Goal: Complete application form

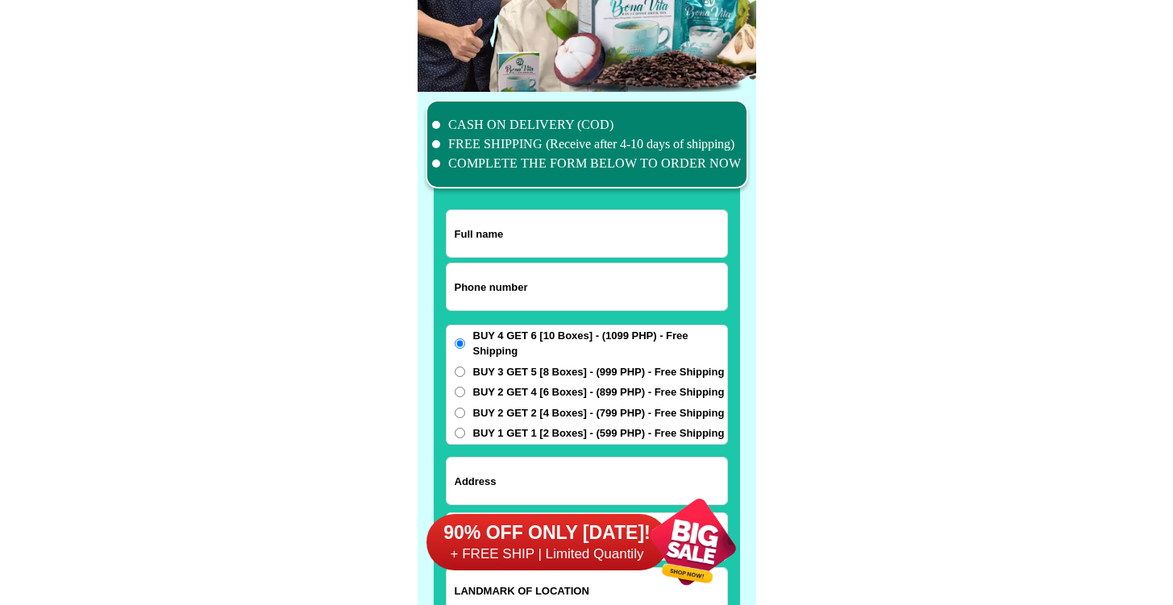
scroll to position [12533, 0]
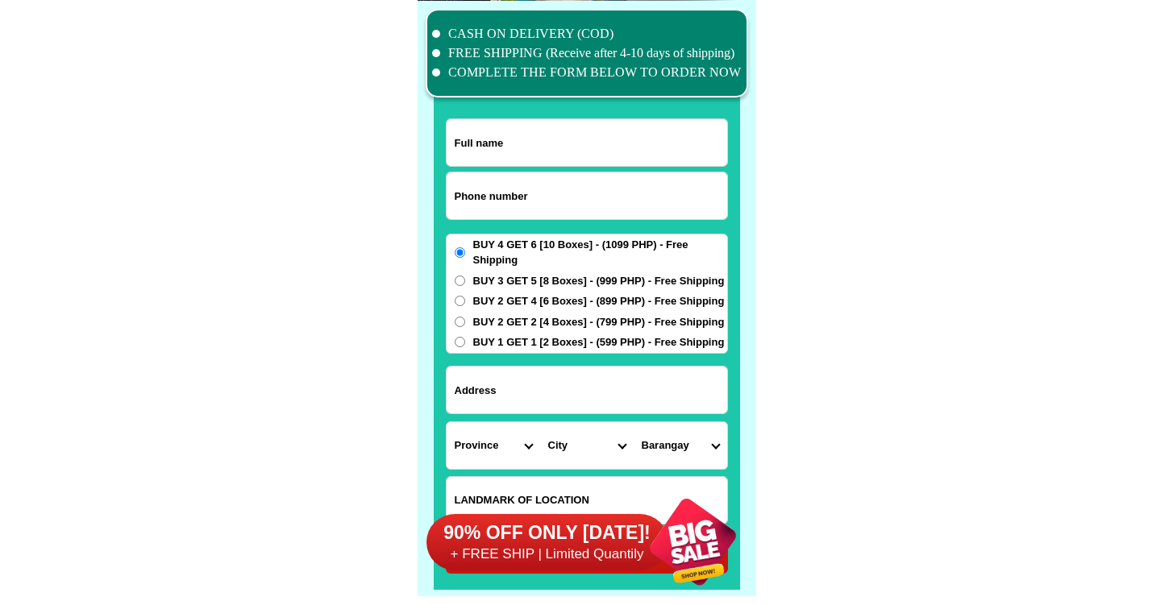
click at [488, 193] on input "Input phone_number" at bounding box center [587, 196] width 281 height 47
paste input "[URL][DOMAIN_NAME][PERSON_NAME][DOMAIN_NAME]"
click at [641, 205] on input "[URL][DOMAIN_NAME][PERSON_NAME][DOMAIN_NAME]" at bounding box center [587, 196] width 281 height 47
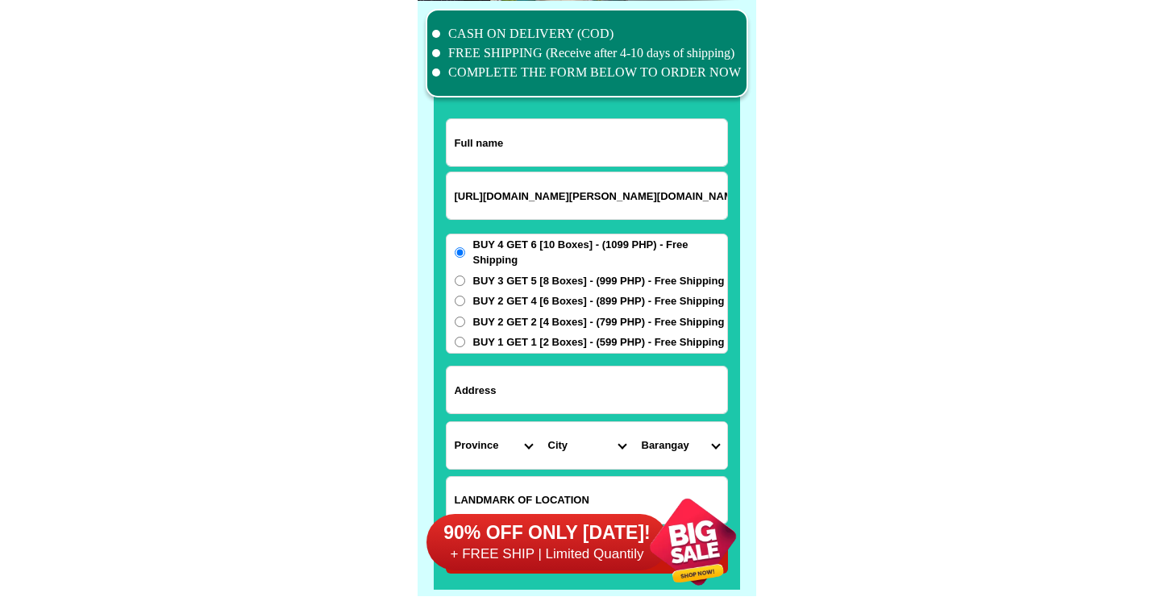
paste input "09501872631"
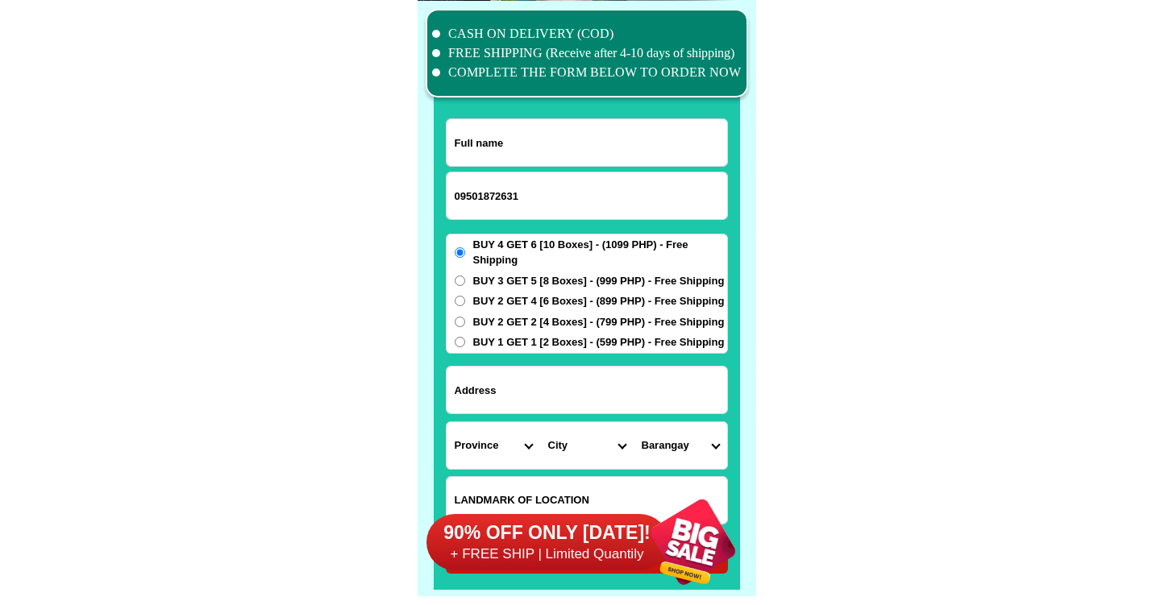
type input "09501872631"
click at [641, 142] on input "Input full_name" at bounding box center [587, 142] width 281 height 47
paste input "[PERSON_NAME]"
type input "[PERSON_NAME]"
click at [566, 381] on input "Input address" at bounding box center [587, 390] width 281 height 47
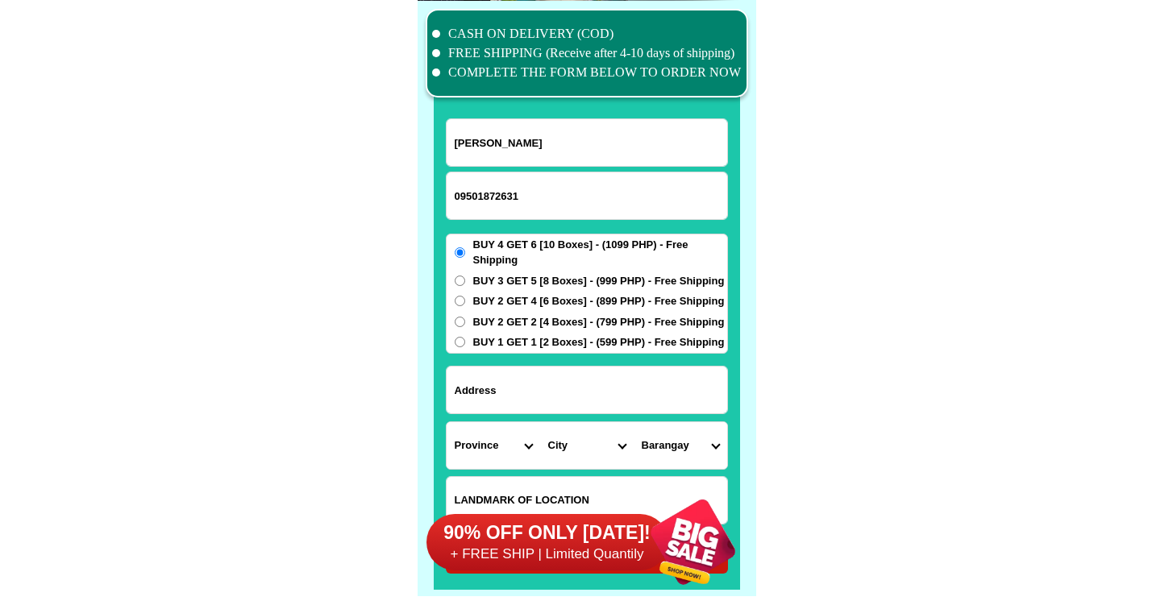
paste input "[GEOGRAPHIC_DATA], [GEOGRAPHIC_DATA] [GEOGRAPHIC_DATA]"
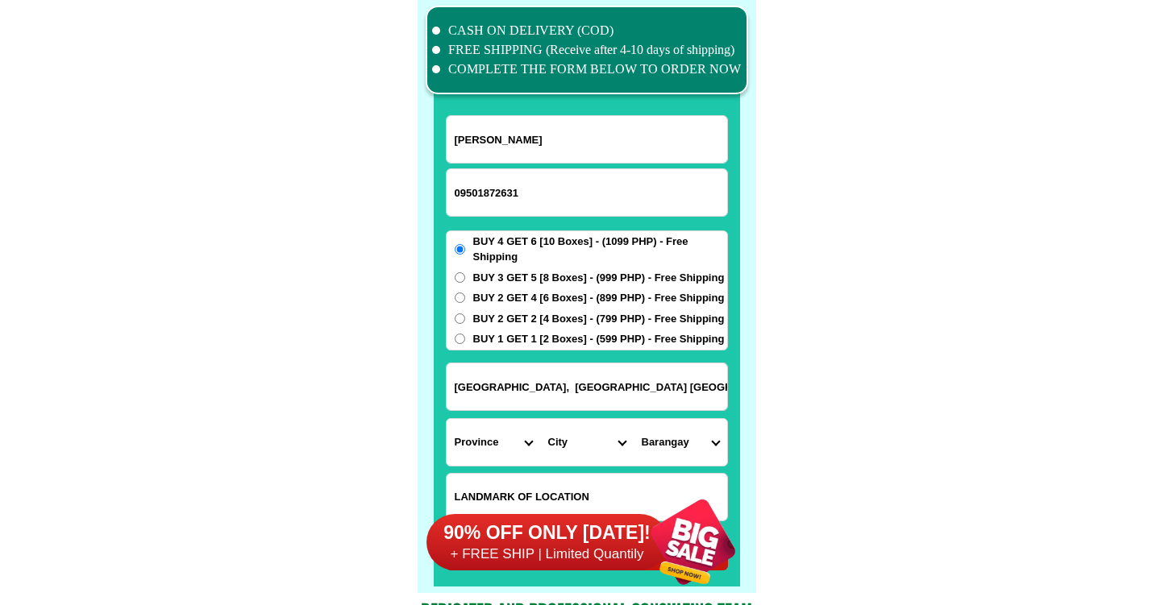
type input "[GEOGRAPHIC_DATA], [GEOGRAPHIC_DATA] [GEOGRAPHIC_DATA]"
click at [504, 437] on select "Province [GEOGRAPHIC_DATA] [GEOGRAPHIC_DATA][PERSON_NAME][GEOGRAPHIC_DATA][GEOG…" at bounding box center [494, 442] width 94 height 47
select select "63_374"
click at [447, 419] on select "Province [GEOGRAPHIC_DATA] [GEOGRAPHIC_DATA][PERSON_NAME][GEOGRAPHIC_DATA][GEOG…" at bounding box center [494, 442] width 94 height 47
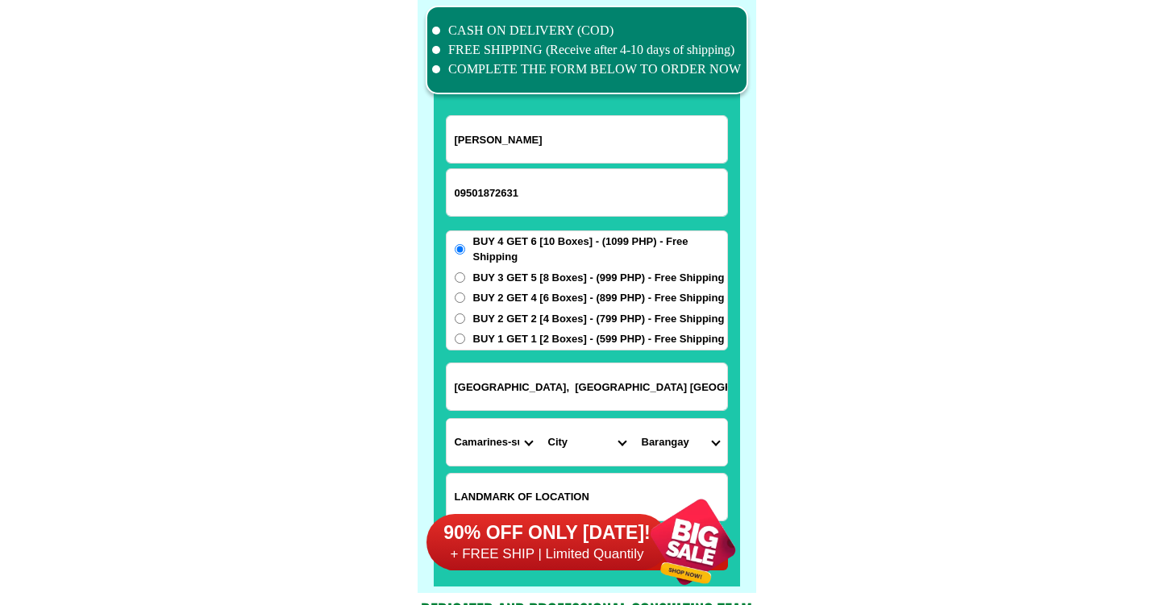
click at [584, 452] on select "City Baao Balatan [PERSON_NAME] Buhi [PERSON_NAME][GEOGRAPHIC_DATA] [GEOGRAPHIC…" at bounding box center [587, 442] width 94 height 47
select select "63_3748752"
click at [540, 419] on select "City Baao Balatan [PERSON_NAME] Buhi [PERSON_NAME][GEOGRAPHIC_DATA] [GEOGRAPHIC…" at bounding box center [587, 442] width 94 height 47
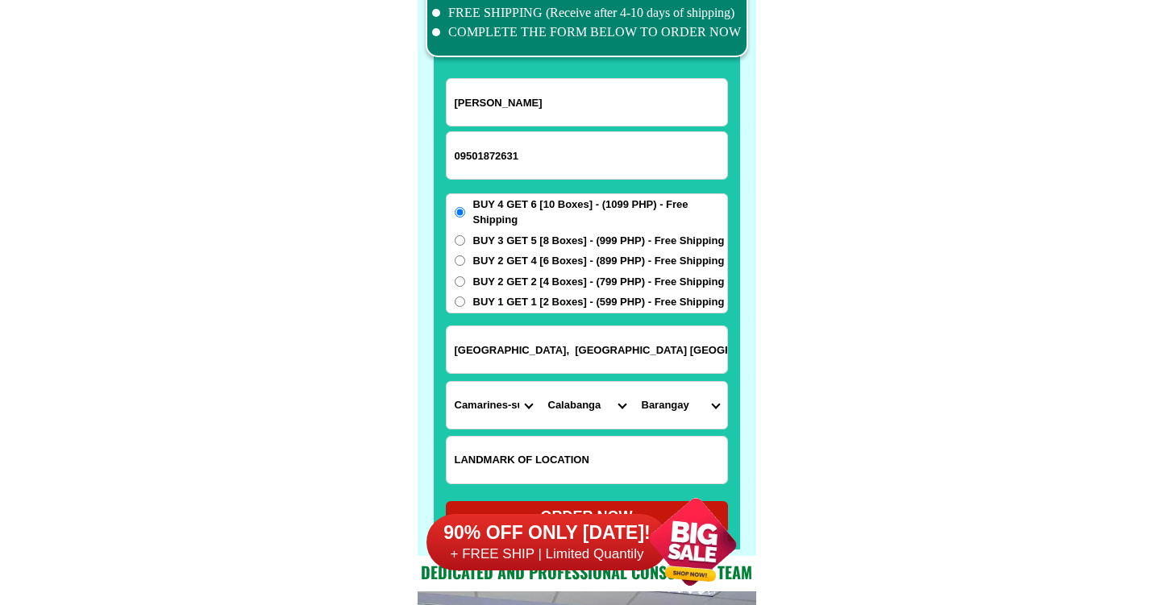
scroll to position [12573, 0]
click at [689, 389] on select "Barangay [PERSON_NAME] Balombon [PERSON_NAME] Bigaas Binaliw Binanuaanan grande…" at bounding box center [681, 405] width 94 height 47
select select "63_374875276"
click at [634, 382] on select "Barangay [PERSON_NAME] Balombon [PERSON_NAME] Bigaas Binaliw Binanuaanan grande…" at bounding box center [681, 405] width 94 height 47
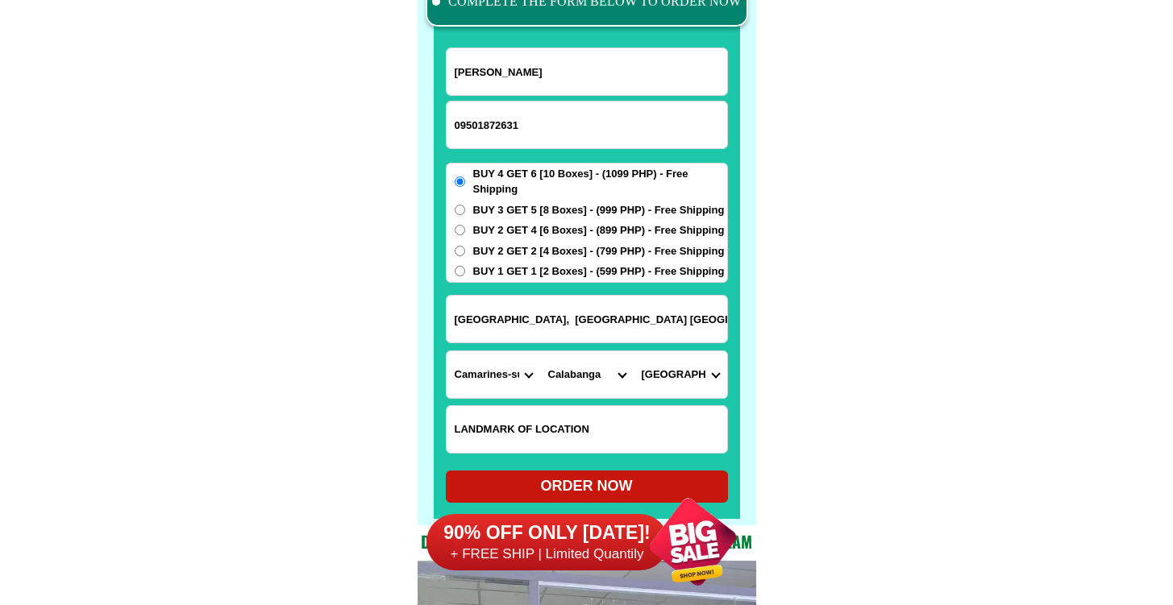
click at [603, 485] on div "90% OFF ONLY [DATE]! + FREE SHIP | Limited Quantily" at bounding box center [591, 542] width 330 height 127
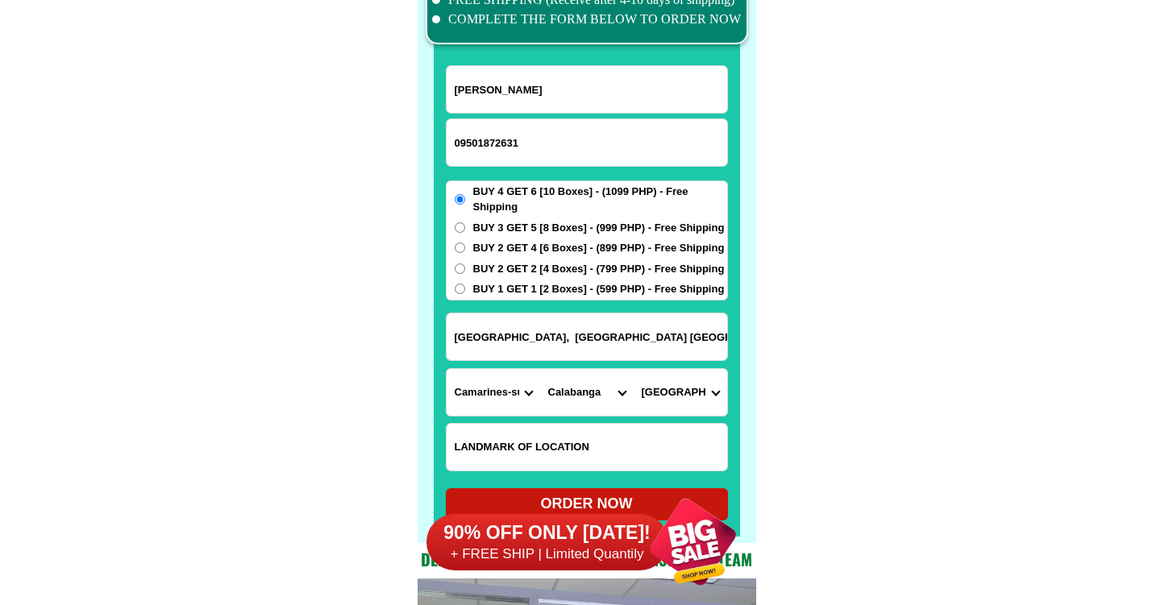
scroll to position [12620, 0]
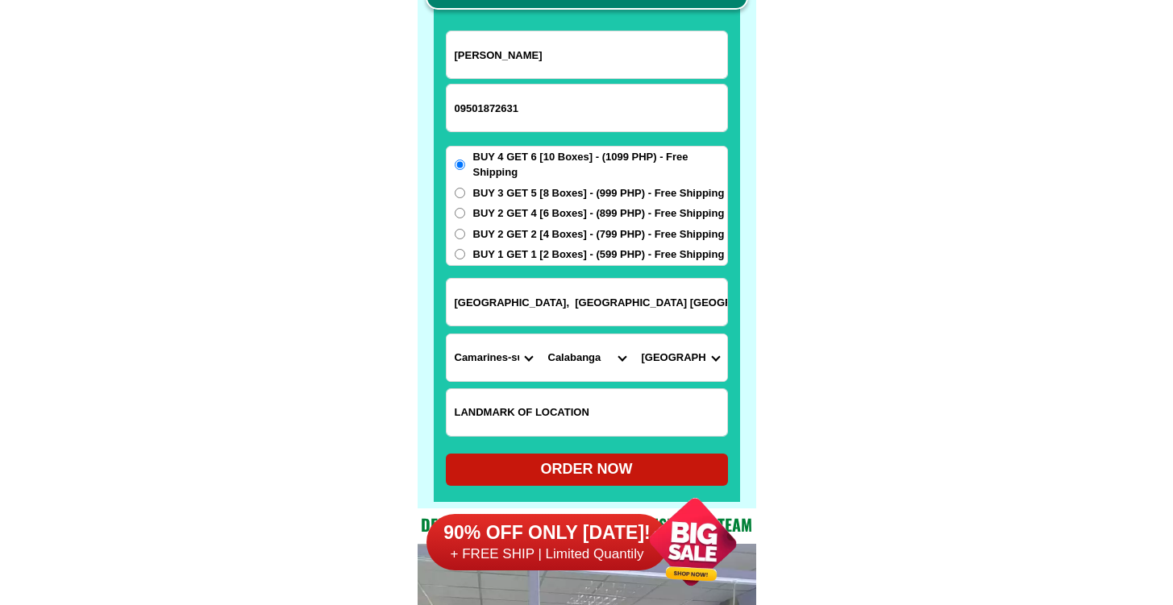
click at [589, 459] on div "ORDER NOW" at bounding box center [587, 470] width 282 height 32
radio input "true"
